Goal: Transaction & Acquisition: Book appointment/travel/reservation

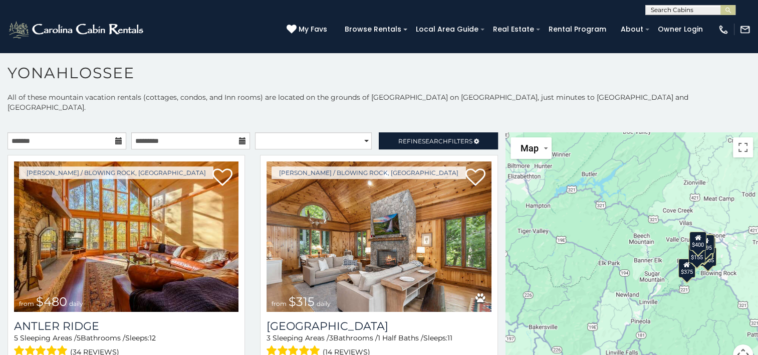
scroll to position [5, 0]
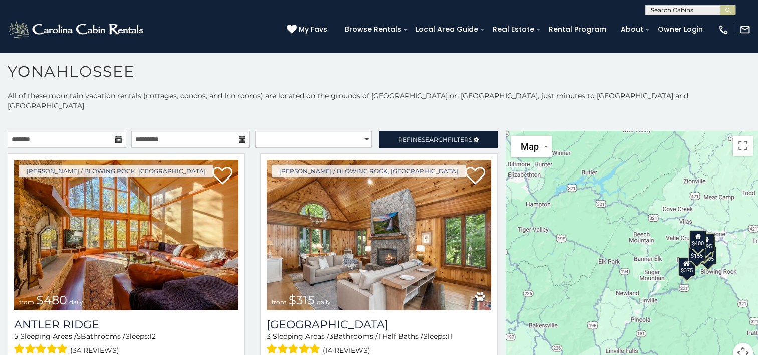
click at [115, 136] on icon at bounding box center [118, 139] width 7 height 7
click at [100, 131] on input "text" at bounding box center [67, 139] width 119 height 17
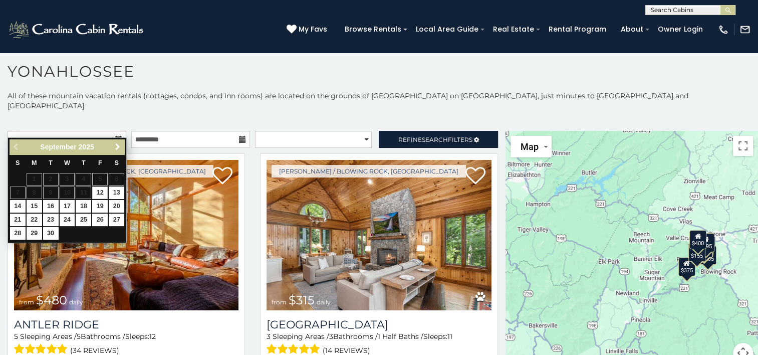
click at [116, 146] on span "Next" at bounding box center [118, 147] width 8 height 8
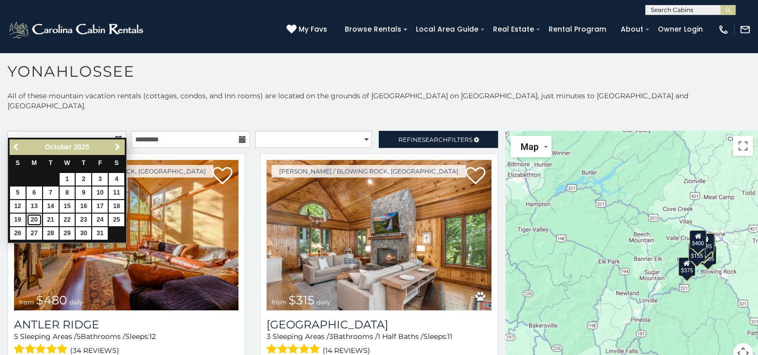
click at [31, 216] on link "20" at bounding box center [35, 219] width 16 height 13
type input "**********"
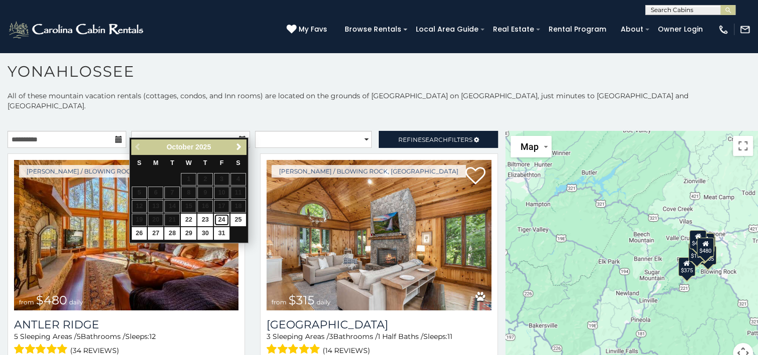
click at [223, 218] on link "24" at bounding box center [222, 219] width 16 height 13
type input "**********"
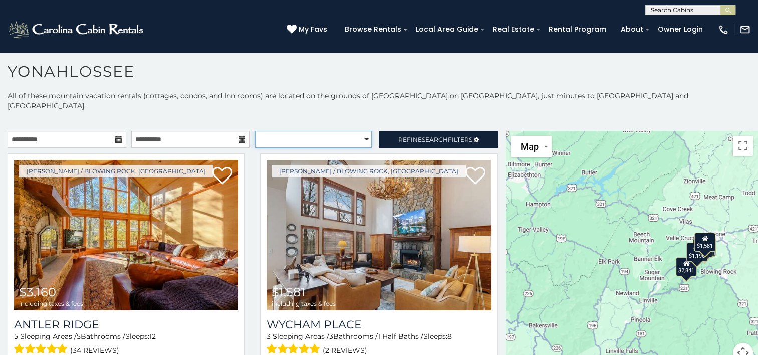
click at [343, 131] on select "**********" at bounding box center [313, 139] width 117 height 17
select select "*********"
click at [255, 131] on select "**********" at bounding box center [313, 139] width 117 height 17
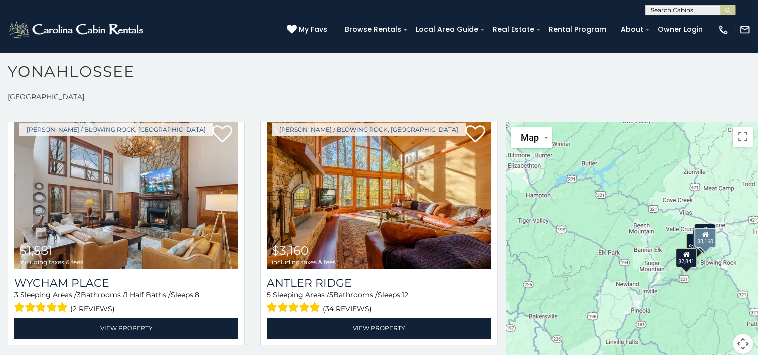
scroll to position [50, 0]
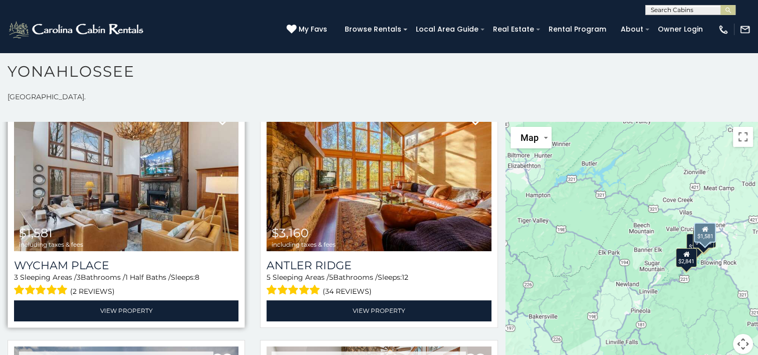
click at [178, 192] on img at bounding box center [126, 176] width 224 height 150
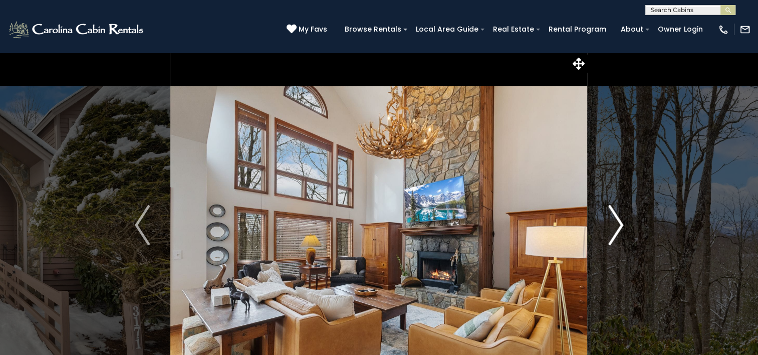
click at [619, 225] on img "Next" at bounding box center [615, 225] width 15 height 40
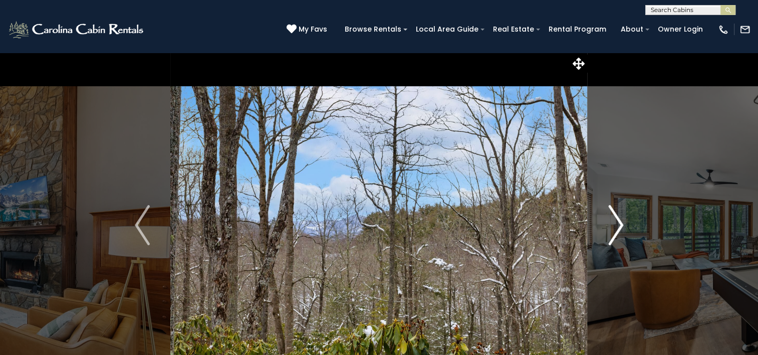
click at [619, 225] on img "Next" at bounding box center [615, 225] width 15 height 40
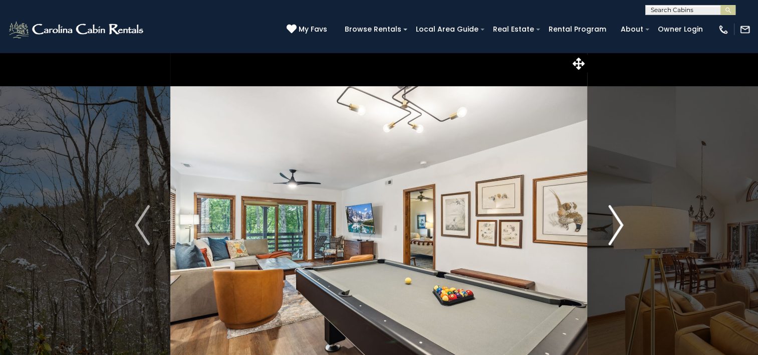
click at [619, 224] on img "Next" at bounding box center [615, 225] width 15 height 40
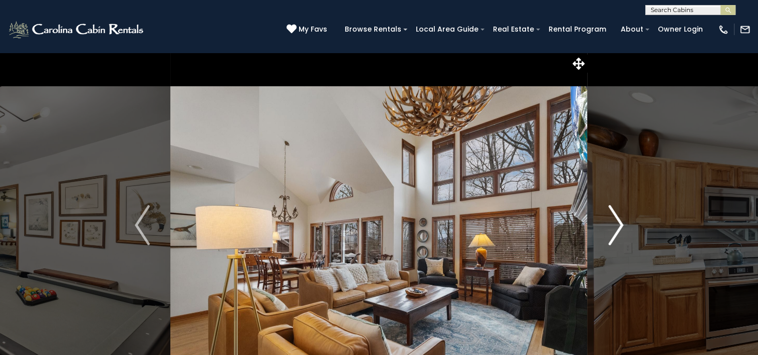
click at [619, 224] on img "Next" at bounding box center [615, 225] width 15 height 40
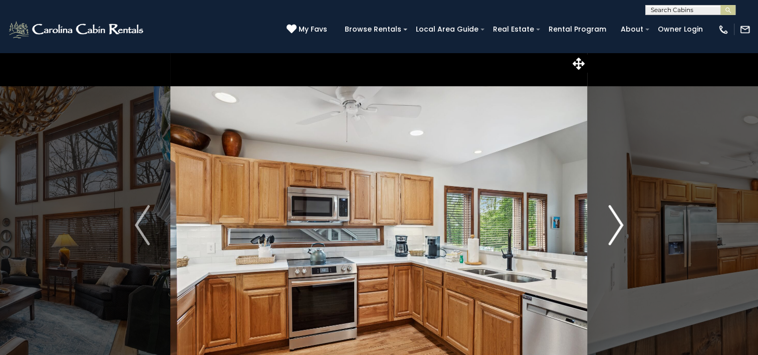
click at [619, 224] on img "Next" at bounding box center [615, 225] width 15 height 40
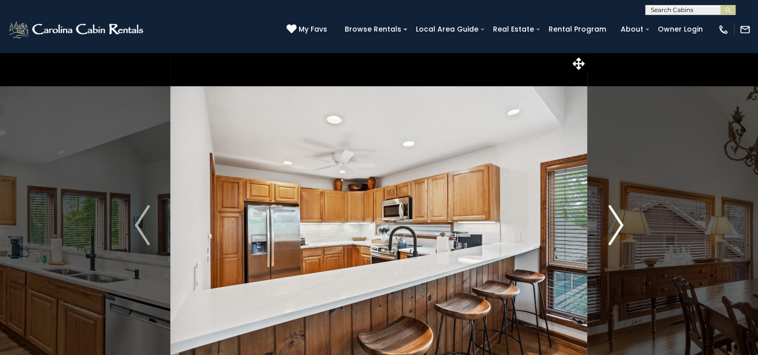
click at [619, 224] on img "Next" at bounding box center [615, 225] width 15 height 40
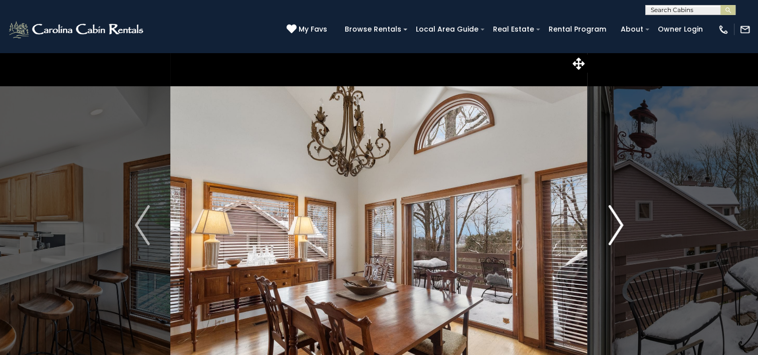
click at [619, 224] on img "Next" at bounding box center [615, 225] width 15 height 40
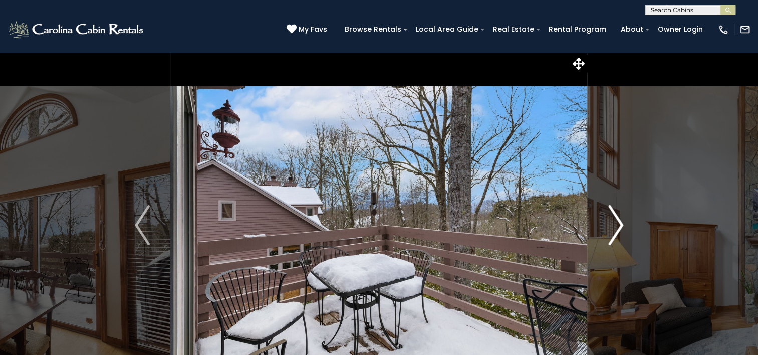
click at [619, 224] on img "Next" at bounding box center [615, 225] width 15 height 40
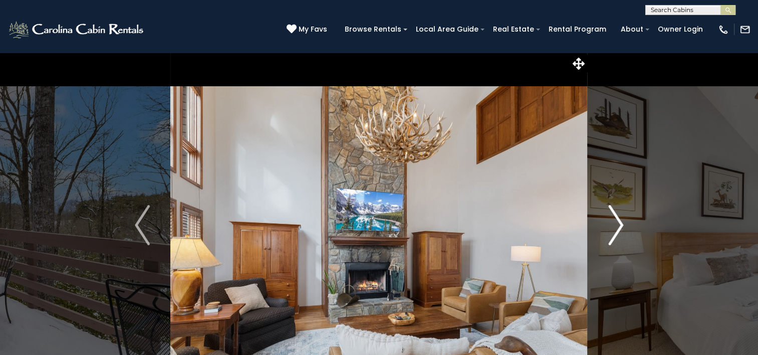
click at [619, 224] on img "Next" at bounding box center [615, 225] width 15 height 40
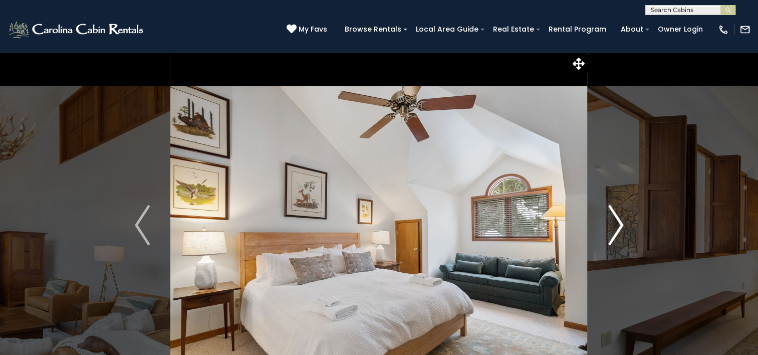
click at [619, 224] on img "Next" at bounding box center [615, 225] width 15 height 40
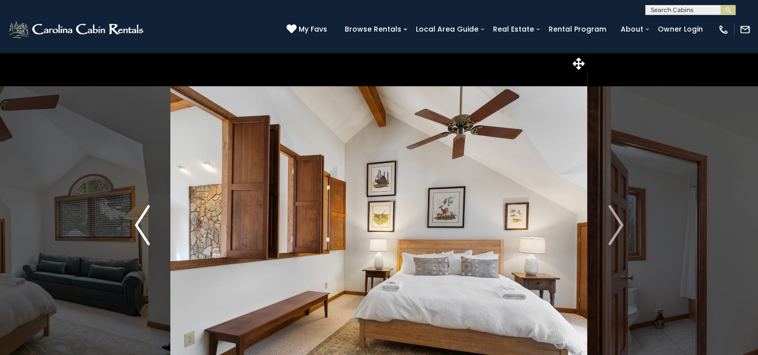
click at [140, 232] on img "Previous" at bounding box center [142, 225] width 15 height 40
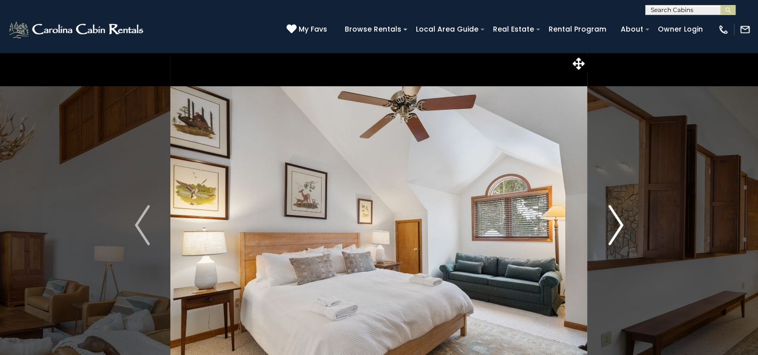
click at [615, 237] on img "Next" at bounding box center [615, 225] width 15 height 40
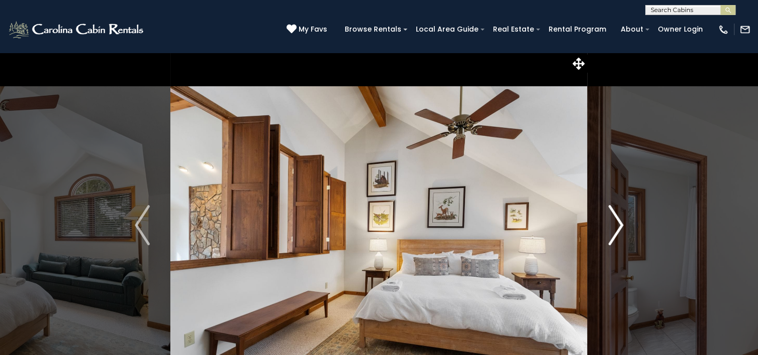
click at [614, 232] on img "Next" at bounding box center [615, 225] width 15 height 40
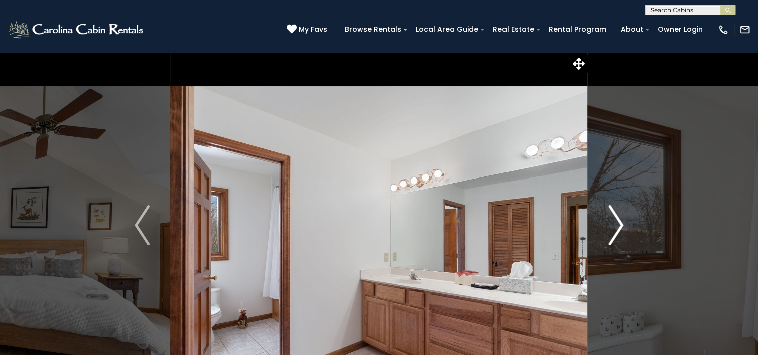
click at [614, 232] on img "Next" at bounding box center [615, 225] width 15 height 40
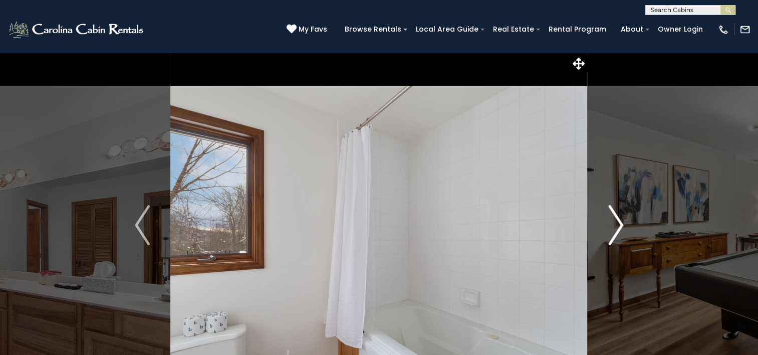
click at [614, 232] on img "Next" at bounding box center [615, 225] width 15 height 40
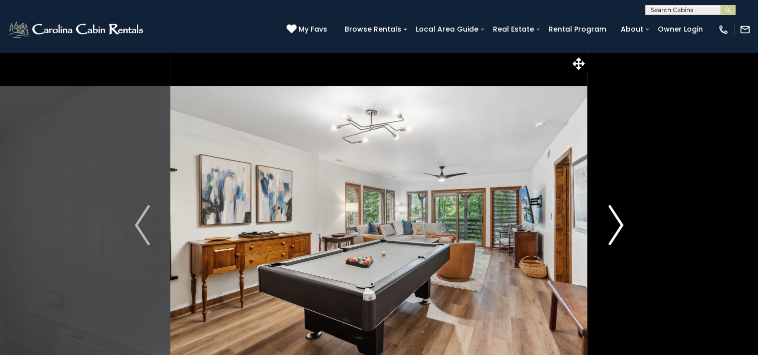
click at [614, 232] on img "Next" at bounding box center [615, 225] width 15 height 40
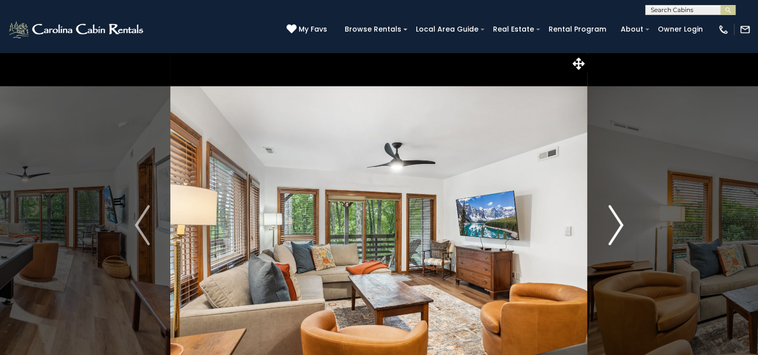
click at [614, 232] on img "Next" at bounding box center [615, 225] width 15 height 40
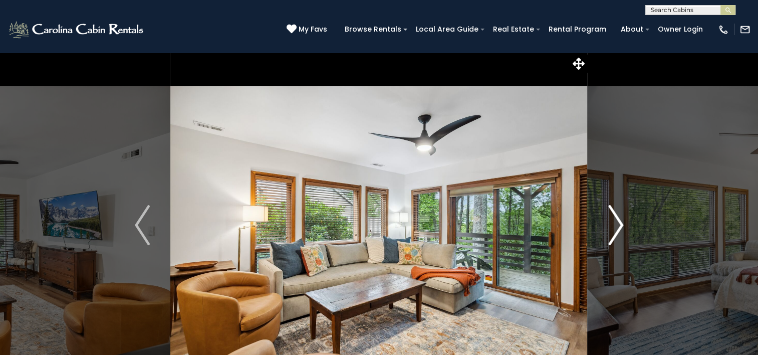
click at [614, 232] on img "Next" at bounding box center [615, 225] width 15 height 40
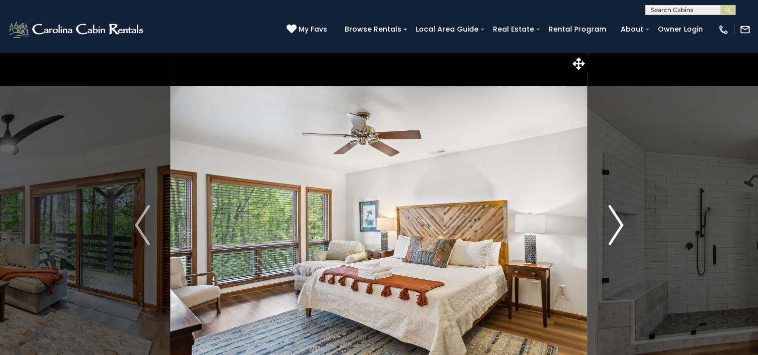
click at [614, 232] on img "Next" at bounding box center [615, 225] width 15 height 40
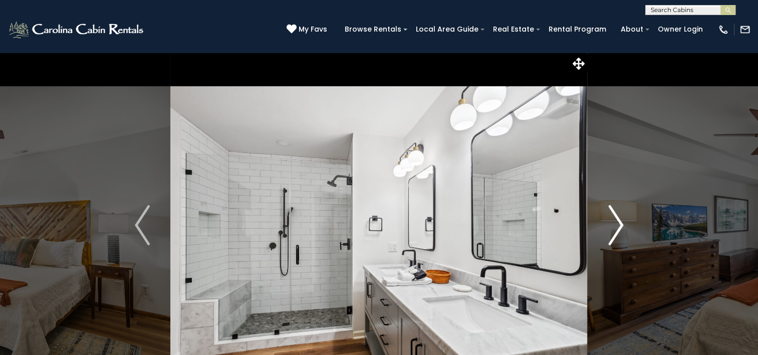
click at [614, 232] on img "Next" at bounding box center [615, 225] width 15 height 40
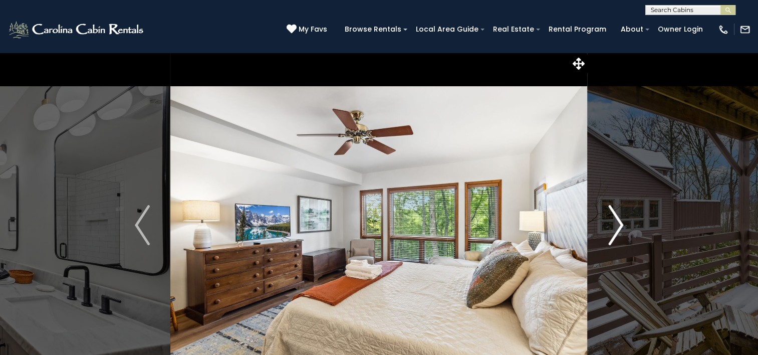
click at [614, 232] on img "Next" at bounding box center [615, 225] width 15 height 40
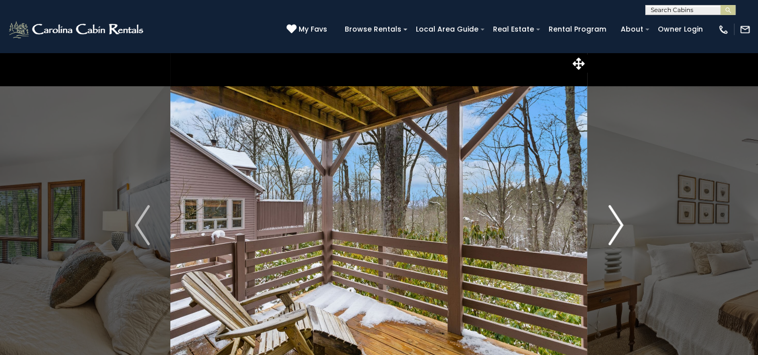
click at [614, 232] on img "Next" at bounding box center [615, 225] width 15 height 40
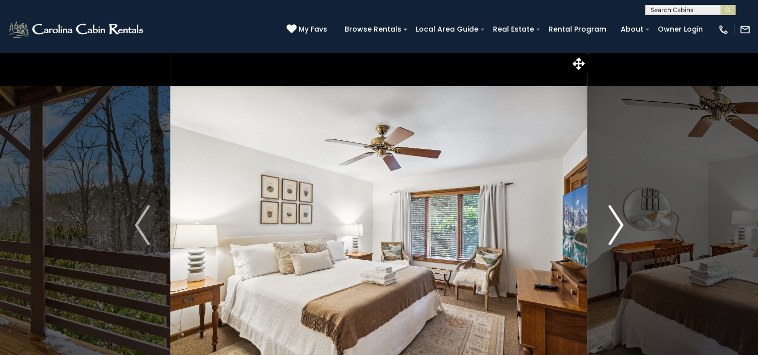
click at [614, 232] on img "Next" at bounding box center [615, 225] width 15 height 40
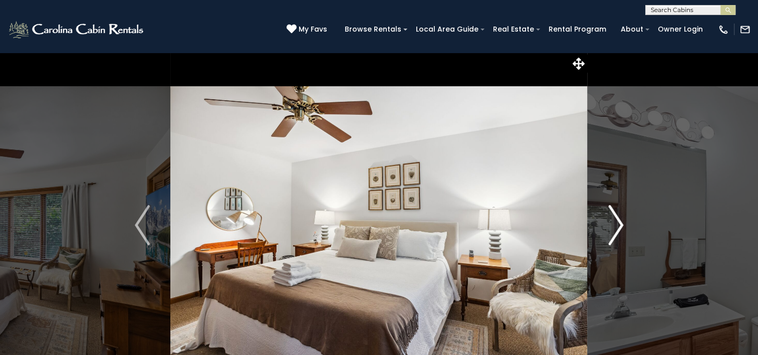
click at [614, 232] on img "Next" at bounding box center [615, 225] width 15 height 40
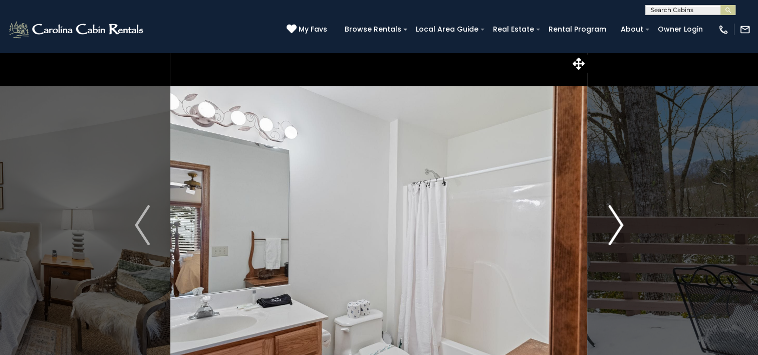
click at [614, 232] on img "Next" at bounding box center [615, 225] width 15 height 40
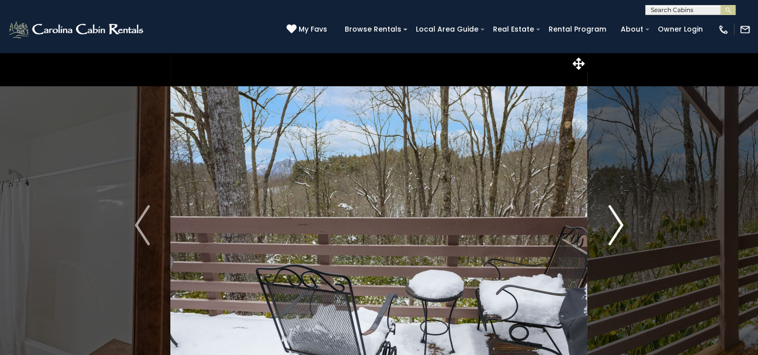
click at [614, 232] on img "Next" at bounding box center [615, 225] width 15 height 40
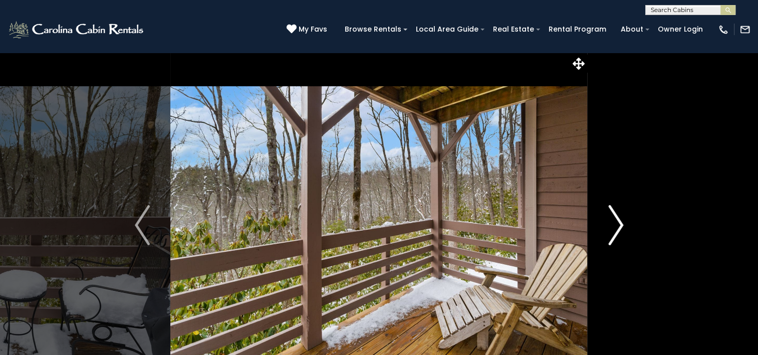
click at [614, 232] on img "Next" at bounding box center [615, 225] width 15 height 40
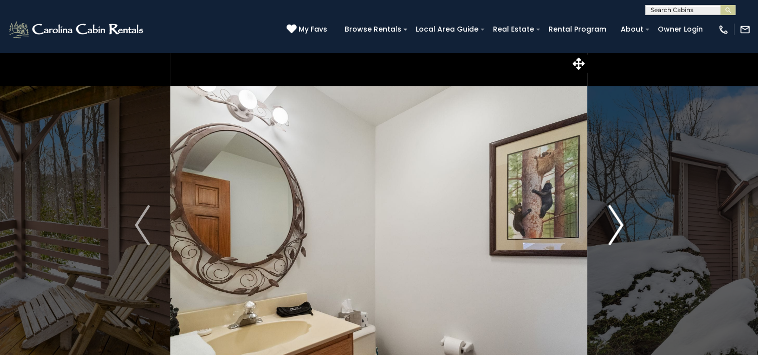
click at [614, 232] on img "Next" at bounding box center [615, 225] width 15 height 40
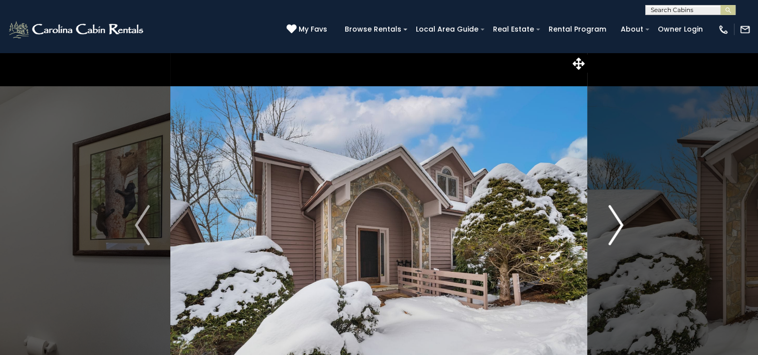
click at [614, 232] on img "Next" at bounding box center [615, 225] width 15 height 40
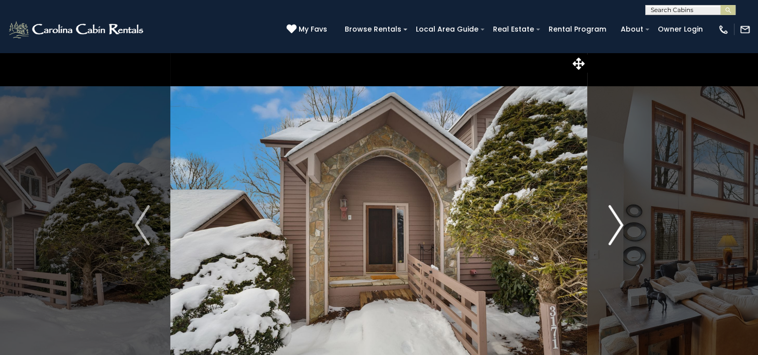
click at [614, 232] on img "Next" at bounding box center [615, 225] width 15 height 40
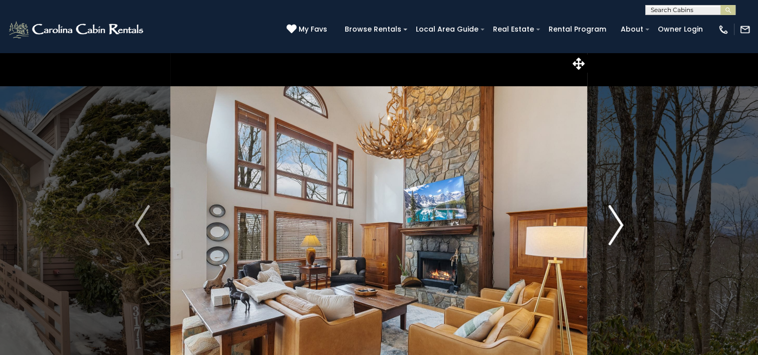
click at [614, 232] on img "Next" at bounding box center [615, 225] width 15 height 40
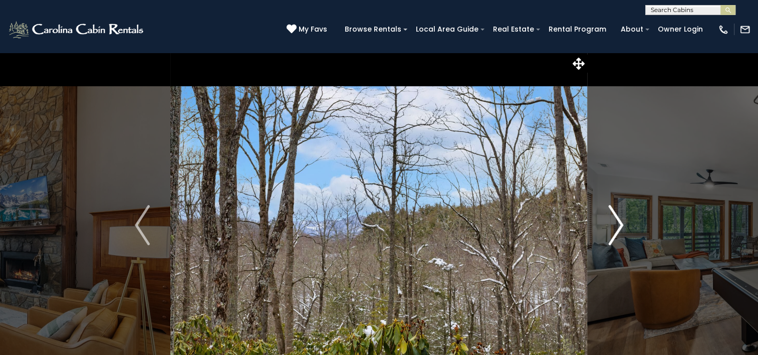
click at [614, 232] on img "Next" at bounding box center [615, 225] width 15 height 40
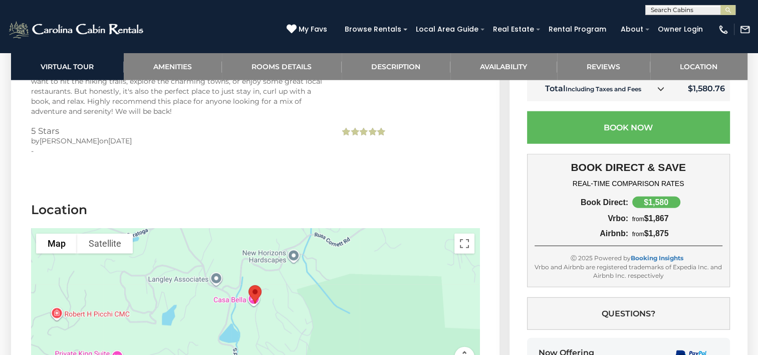
scroll to position [2856, 0]
